Goal: Transaction & Acquisition: Purchase product/service

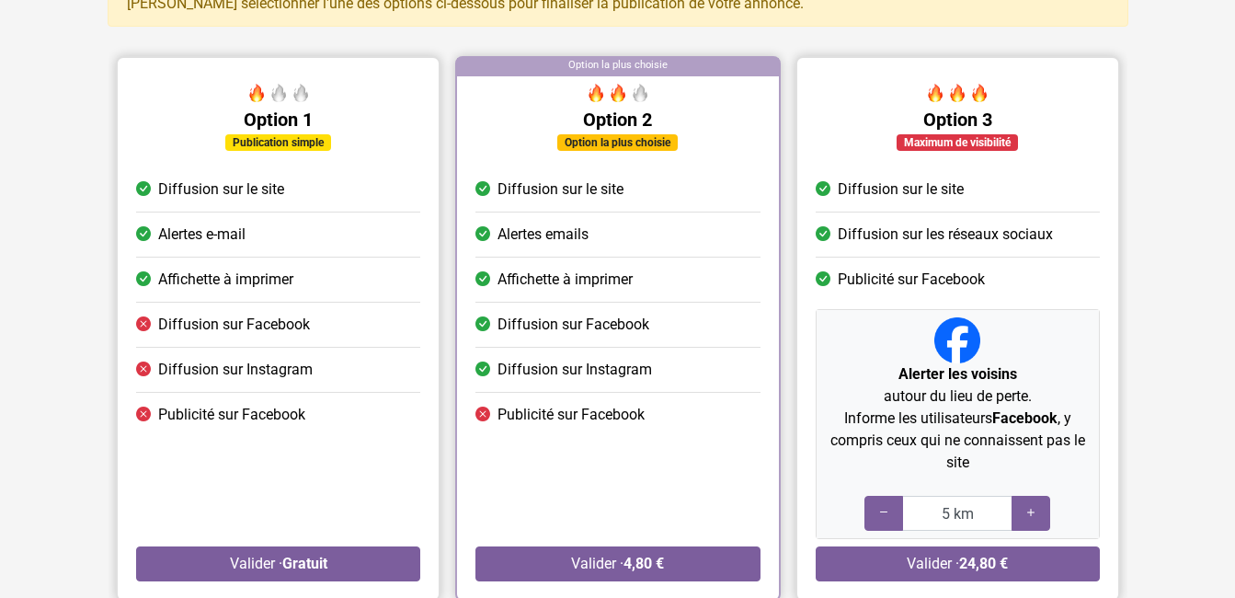
scroll to position [184, 0]
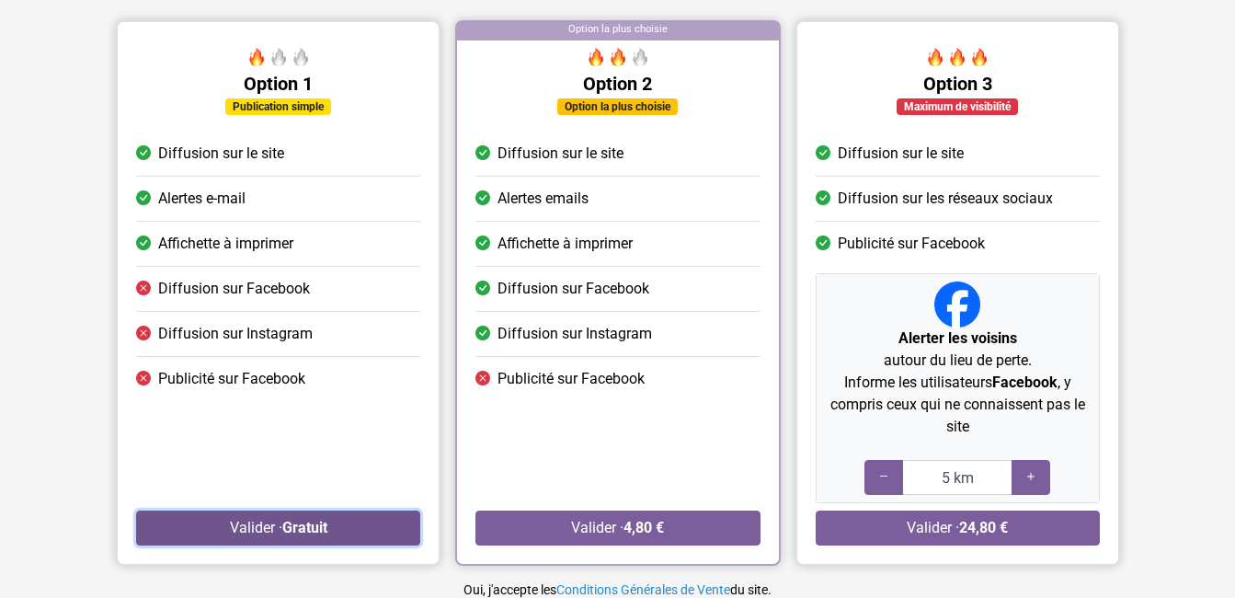
click at [255, 526] on button "Valider · Gratuit" at bounding box center [278, 527] width 284 height 35
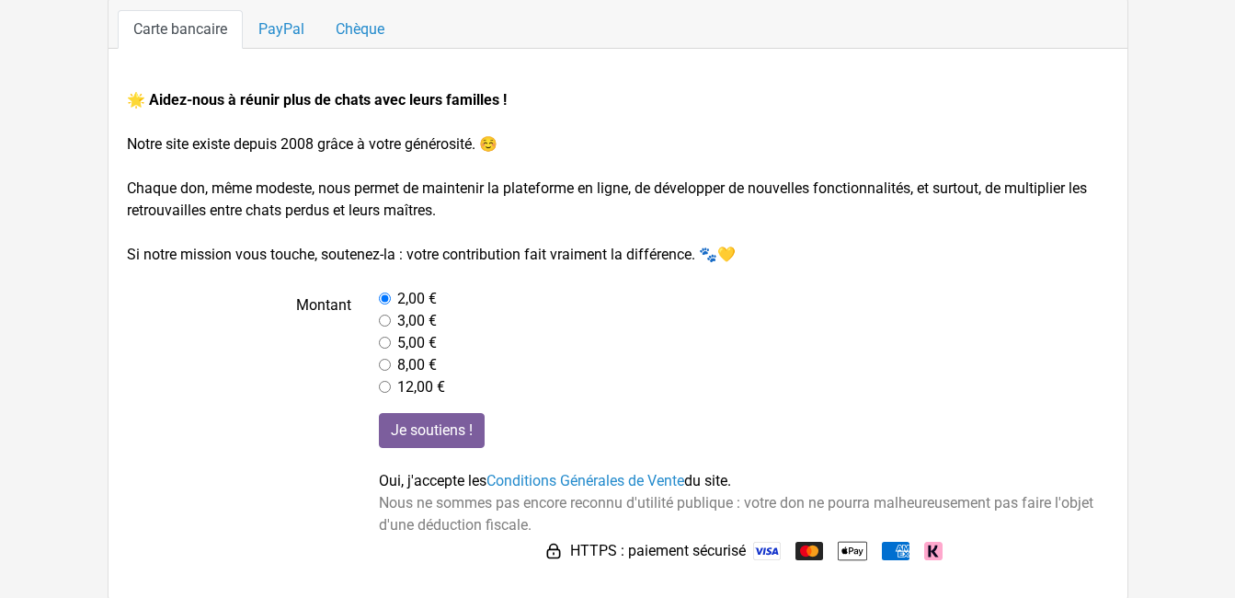
scroll to position [193, 0]
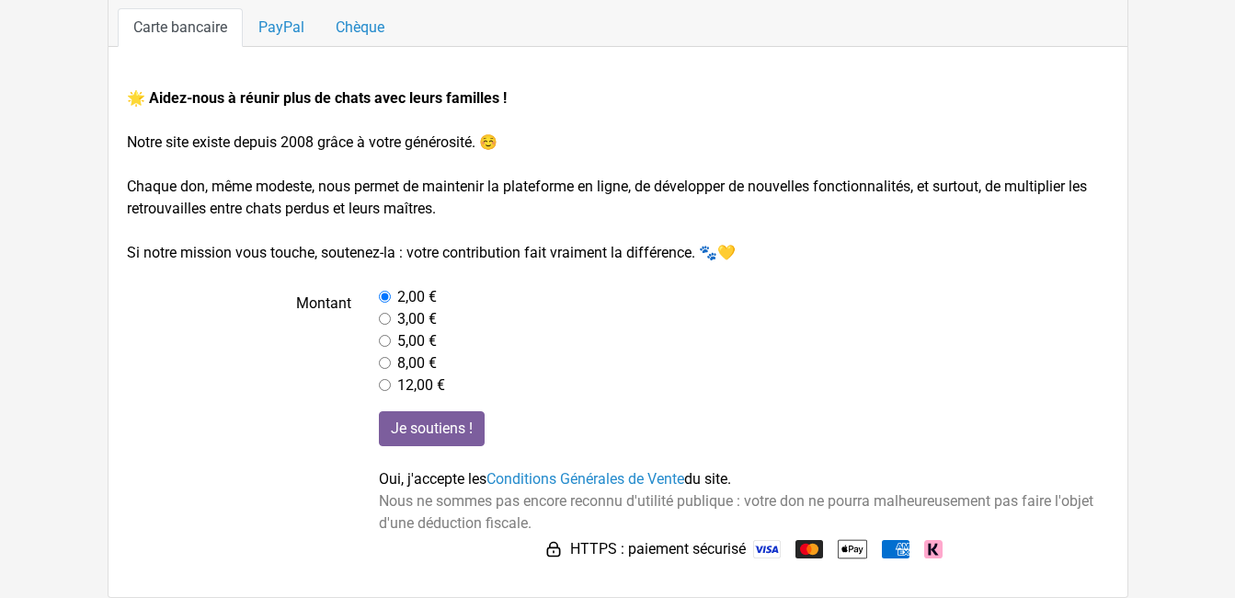
click at [384, 298] on input "radio" at bounding box center [385, 296] width 12 height 12
click at [385, 296] on input "radio" at bounding box center [385, 296] width 12 height 12
click at [446, 427] on input "Je soutiens !" at bounding box center [432, 428] width 106 height 35
